Goal: Transaction & Acquisition: Purchase product/service

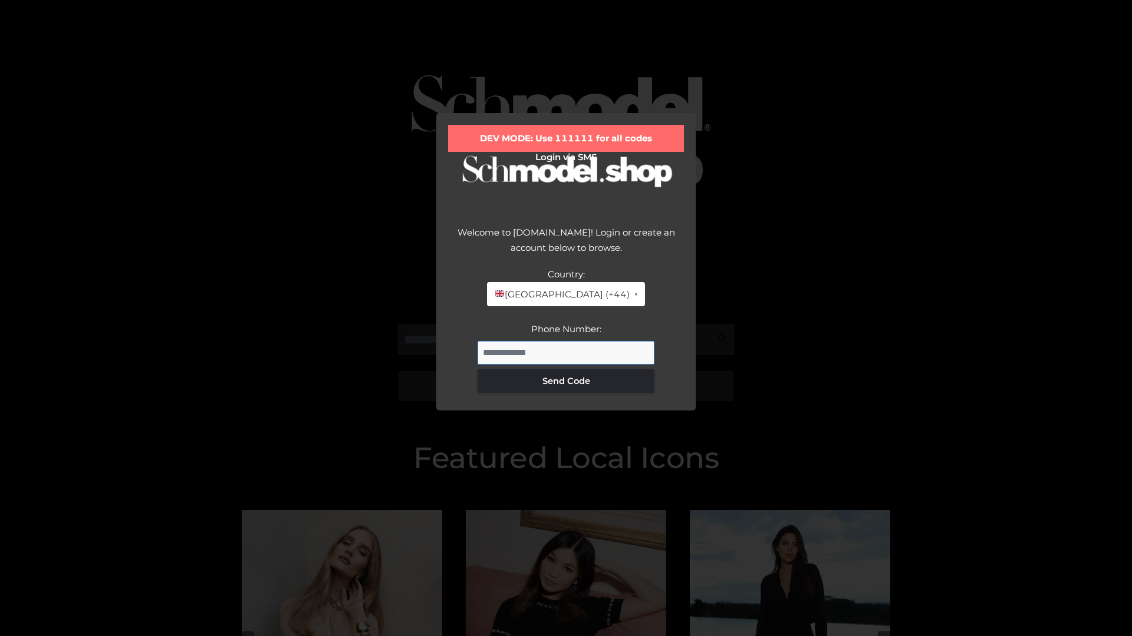
click at [566, 352] on input "Phone Number:" at bounding box center [565, 353] width 177 height 24
type input "**********"
click at [566, 381] on button "Send Code" at bounding box center [565, 382] width 177 height 24
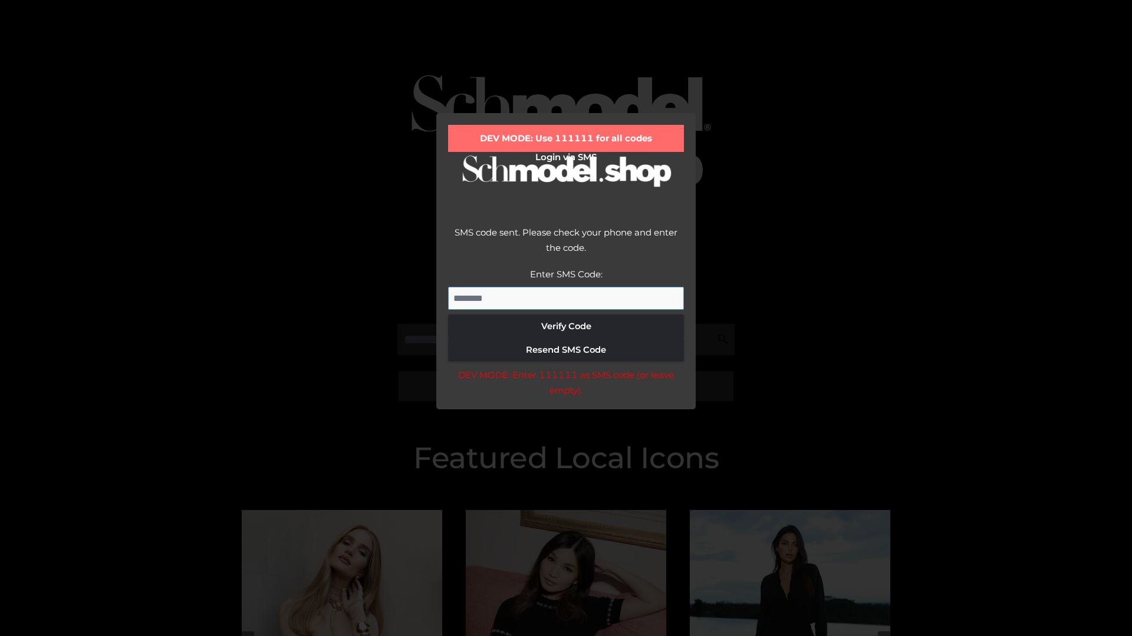
click at [566, 298] on input "Enter SMS Code:" at bounding box center [566, 299] width 236 height 24
type input "******"
click at [566, 326] on button "Verify Code" at bounding box center [566, 327] width 236 height 24
click at [565, 386] on div "DEV MODE: Enter 111111 as SMS code (or leave empty)." at bounding box center [566, 383] width 236 height 30
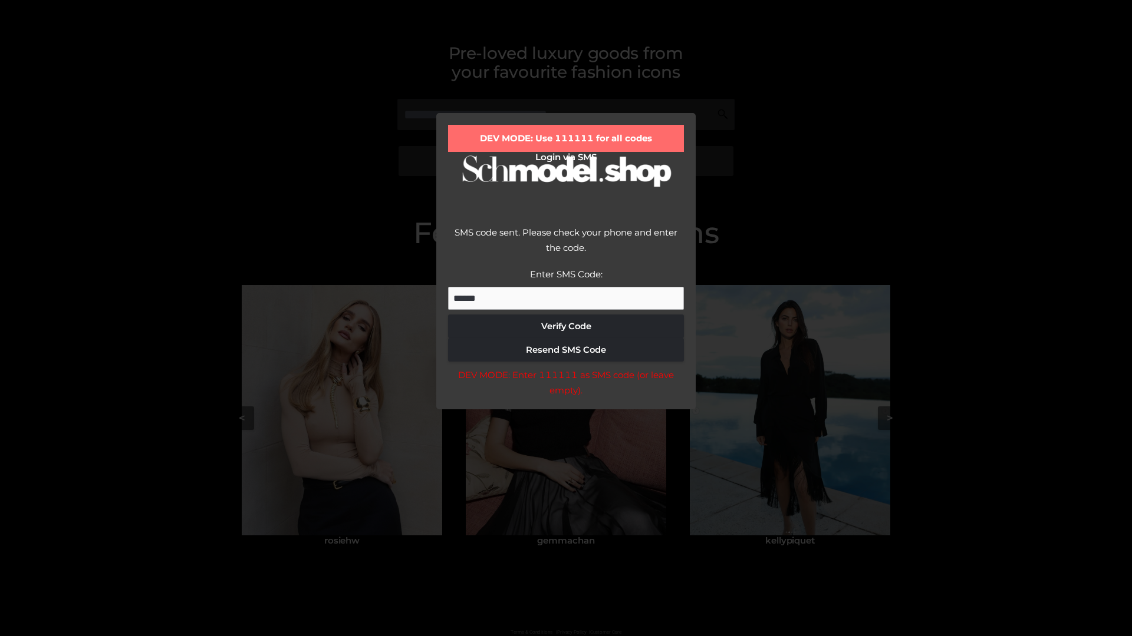
scroll to position [251, 0]
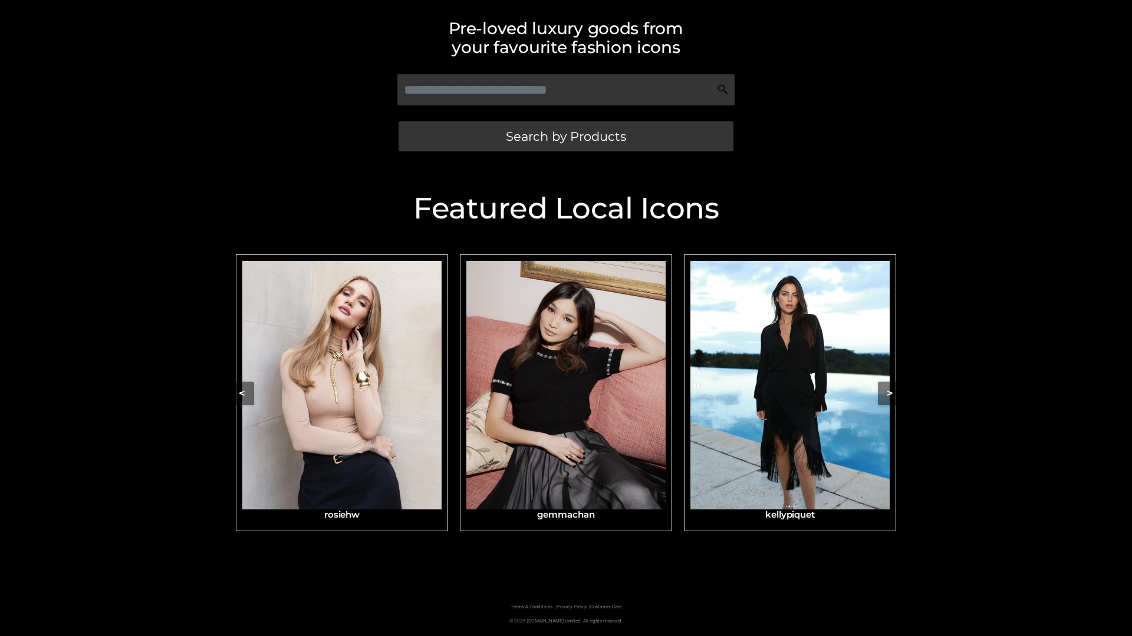
scroll to position [250, 0]
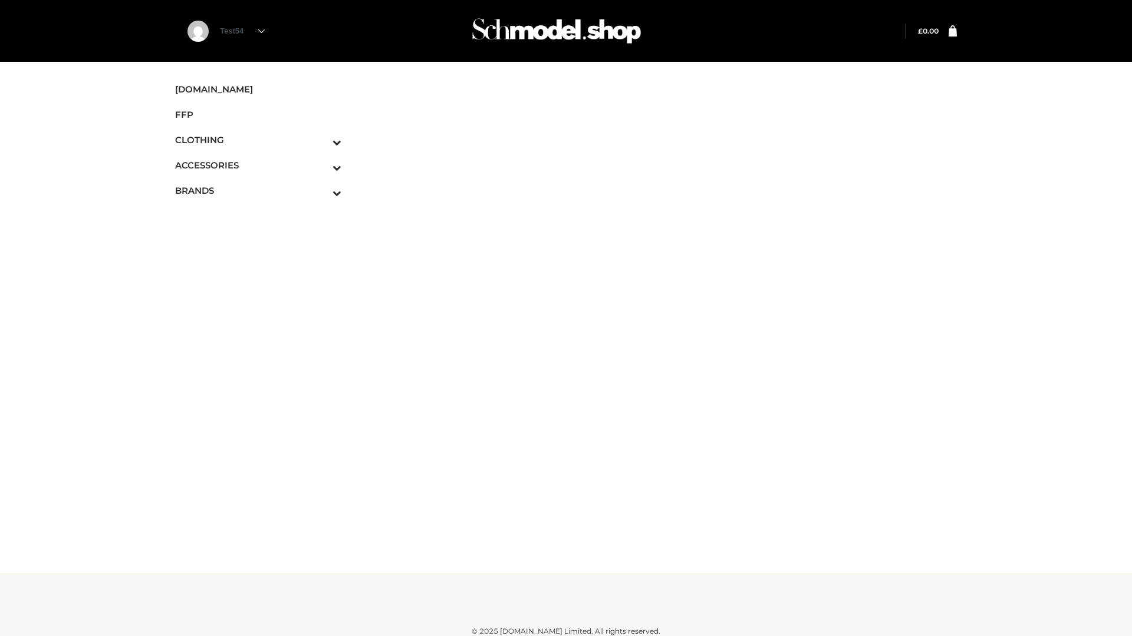
scroll to position [7, 0]
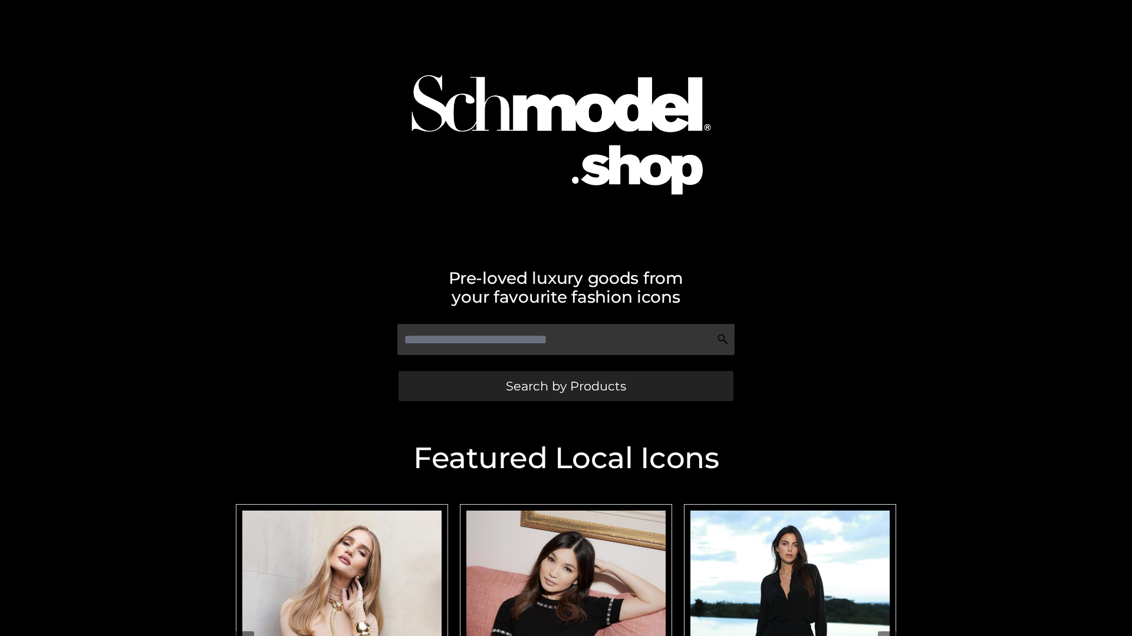
click at [565, 386] on span "Search by Products" at bounding box center [566, 386] width 120 height 12
